Goal: Information Seeking & Learning: Learn about a topic

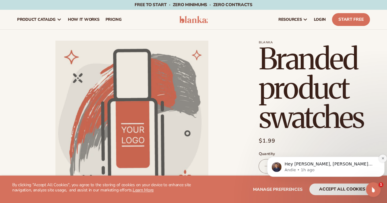
click at [382, 161] on button "Dismiss notification" at bounding box center [382, 159] width 8 height 8
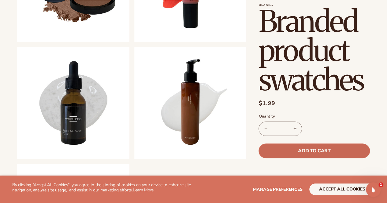
scroll to position [275, 0]
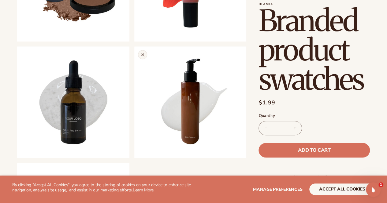
click at [134, 158] on button "Open media 5 in modal" at bounding box center [134, 158] width 0 height 0
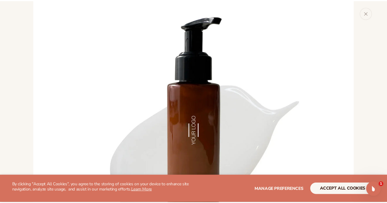
scroll to position [1332, 0]
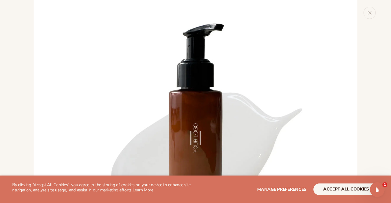
click at [374, 15] on button "Close" at bounding box center [370, 13] width 12 height 12
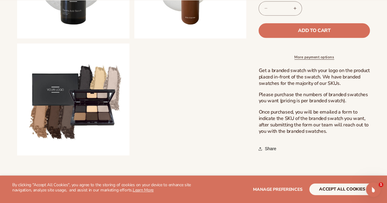
scroll to position [397, 0]
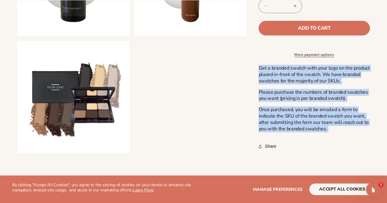
drag, startPoint x: 336, startPoint y: 132, endPoint x: 264, endPoint y: 65, distance: 98.2
click at [258, 64] on section "Blanka Branded product swatches Branded product swatches Regular price $1.99 Sa…" at bounding box center [313, 16] width 111 height 273
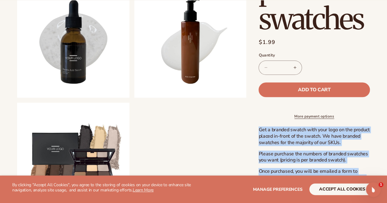
scroll to position [336, 0]
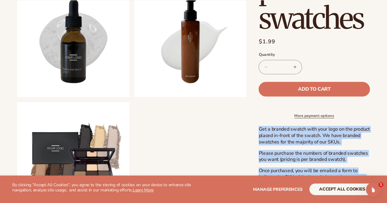
click at [327, 116] on link "More payment options" at bounding box center [313, 116] width 111 height 6
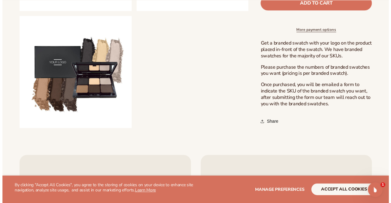
scroll to position [428, 0]
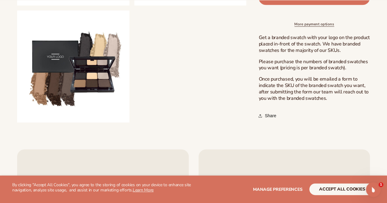
click at [17, 123] on button "Open media 6 in modal" at bounding box center [17, 123] width 0 height 0
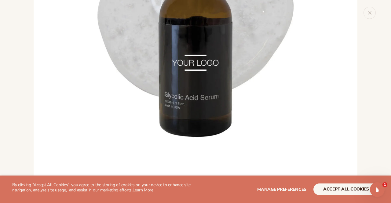
scroll to position [1012, 0]
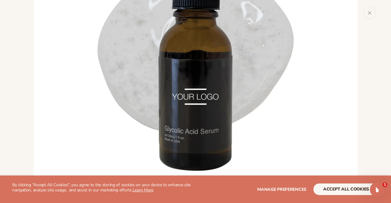
click at [63, 88] on img "Media gallery" at bounding box center [196, 50] width 324 height 324
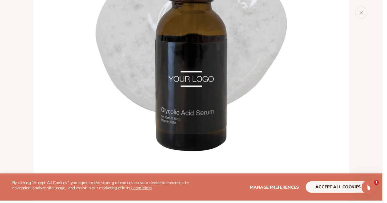
scroll to position [1090, 0]
